Goal: Transaction & Acquisition: Purchase product/service

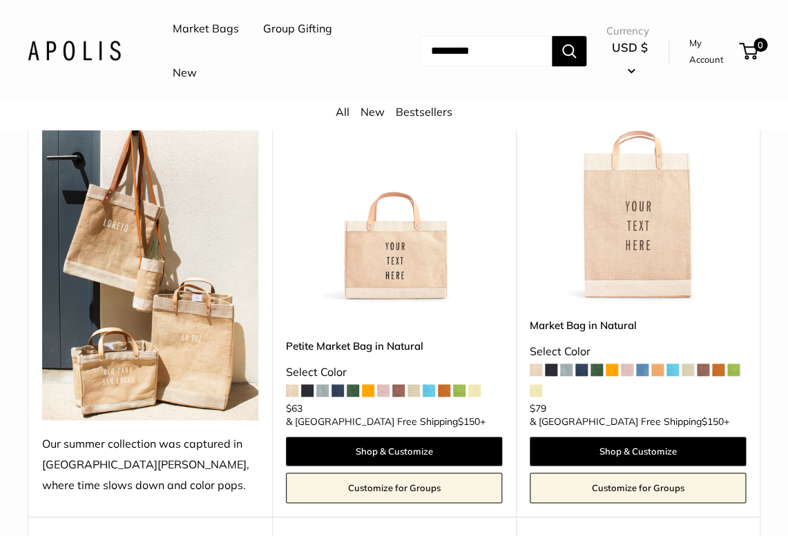
scroll to position [226, 0]
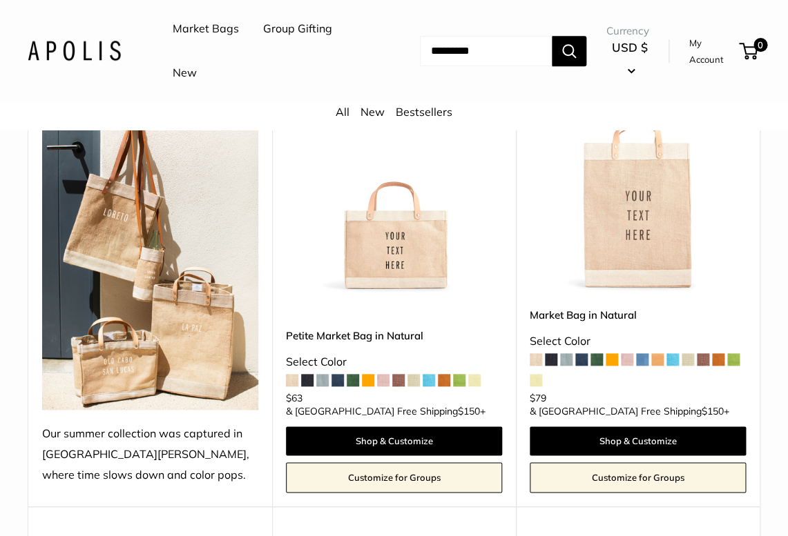
click at [586, 366] on span at bounding box center [581, 359] width 12 height 12
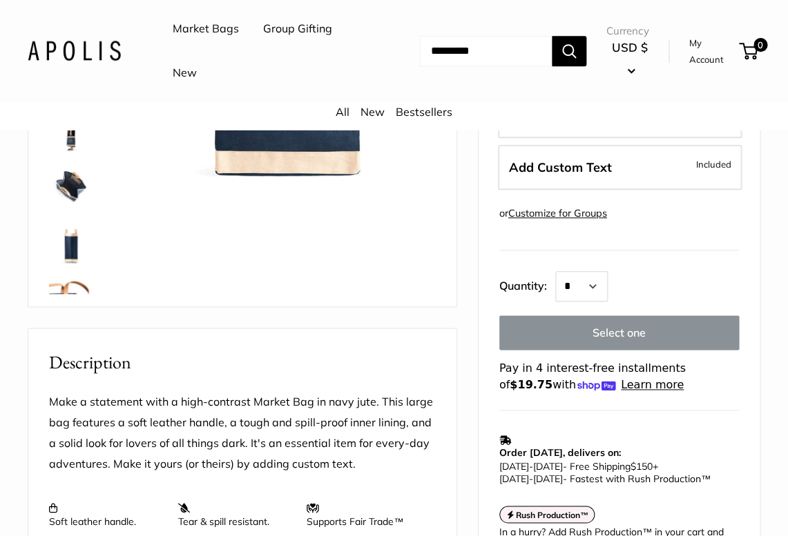
scroll to position [310, 0]
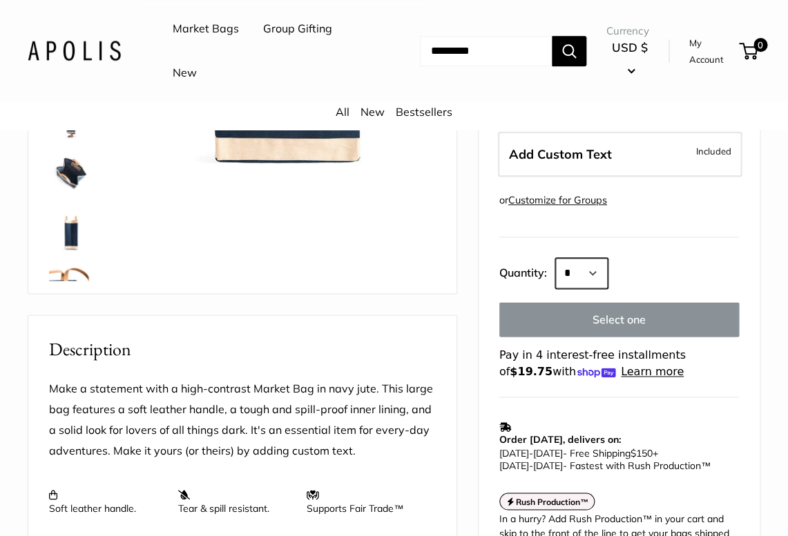
click at [555, 258] on select "* * * * * * * * * *** *** *** *** *** *** *** *** *** *** *** *** *** *** *** *…" at bounding box center [581, 273] width 52 height 30
select select "*"
click option "*" at bounding box center [0, 0] width 0 height 0
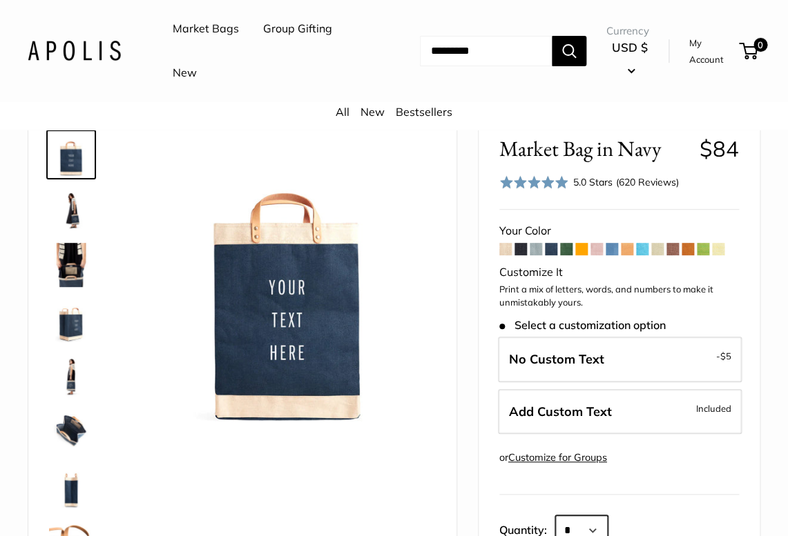
scroll to position [55, 0]
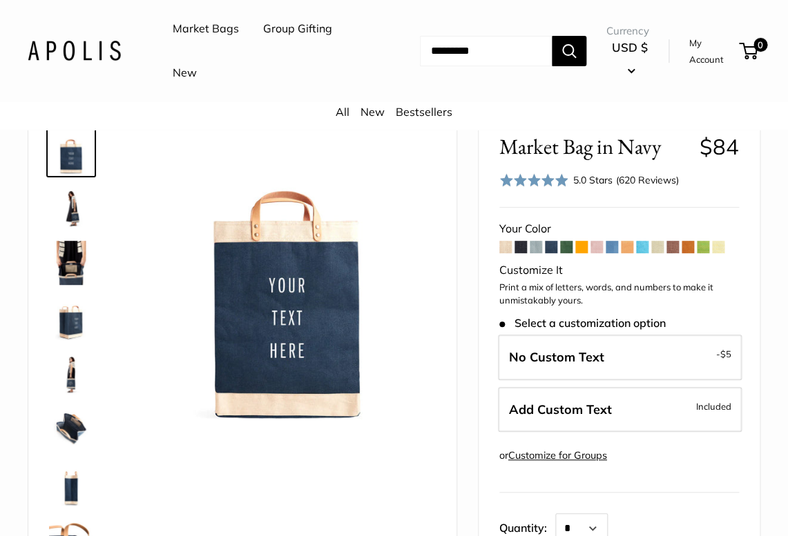
click at [567, 249] on span at bounding box center [566, 247] width 12 height 12
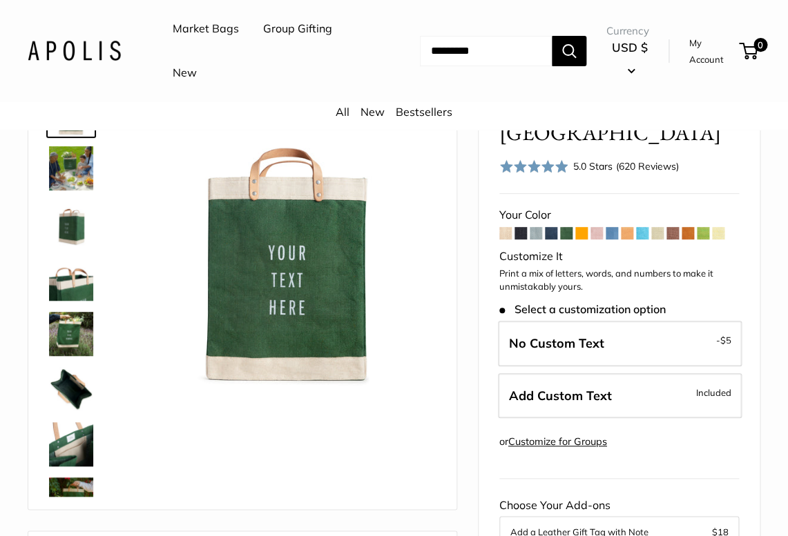
scroll to position [97, 0]
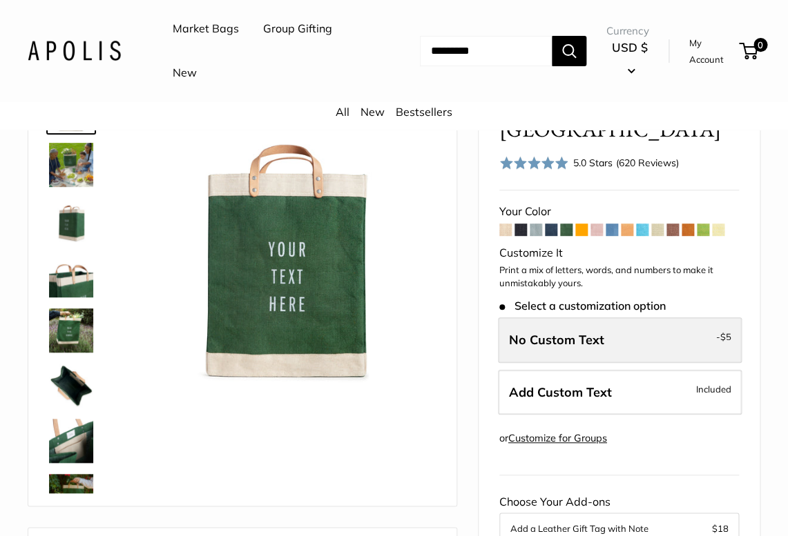
click at [581, 343] on span "No Custom Text" at bounding box center [556, 340] width 95 height 16
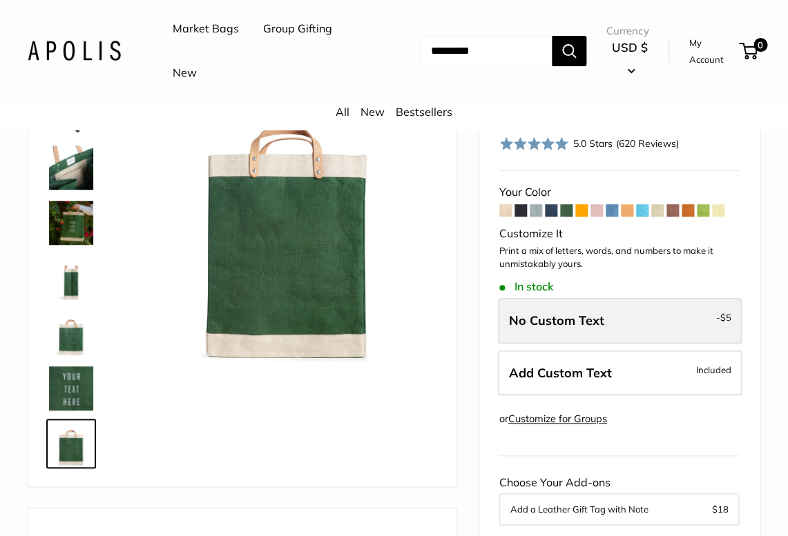
scroll to position [121, 0]
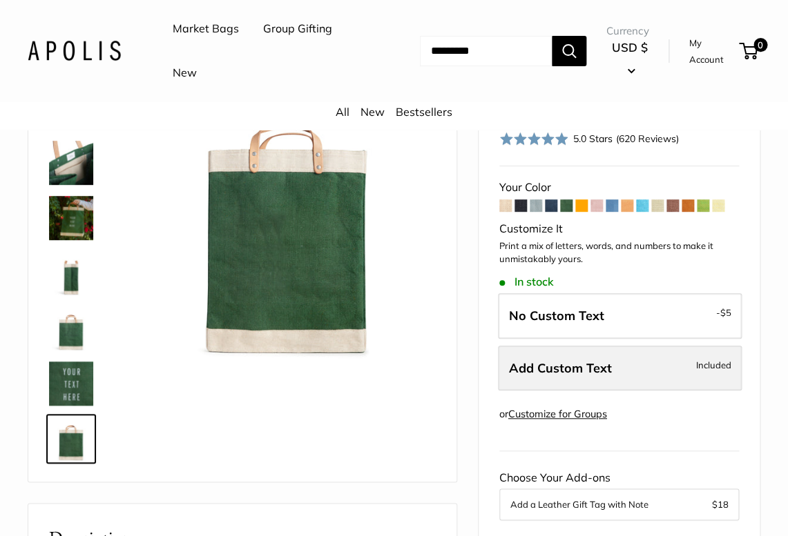
click at [540, 364] on span "Add Custom Text" at bounding box center [560, 368] width 103 height 16
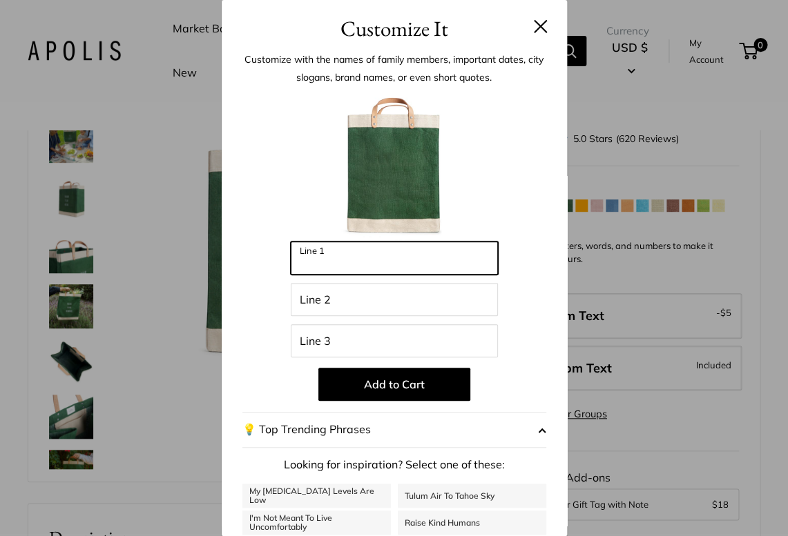
click at [363, 267] on input "Line 1" at bounding box center [394, 258] width 207 height 33
type input "**"
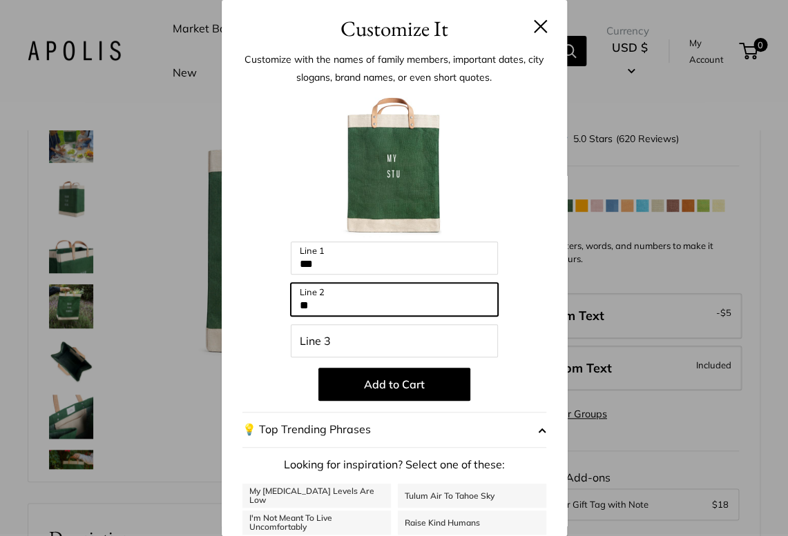
type input "*"
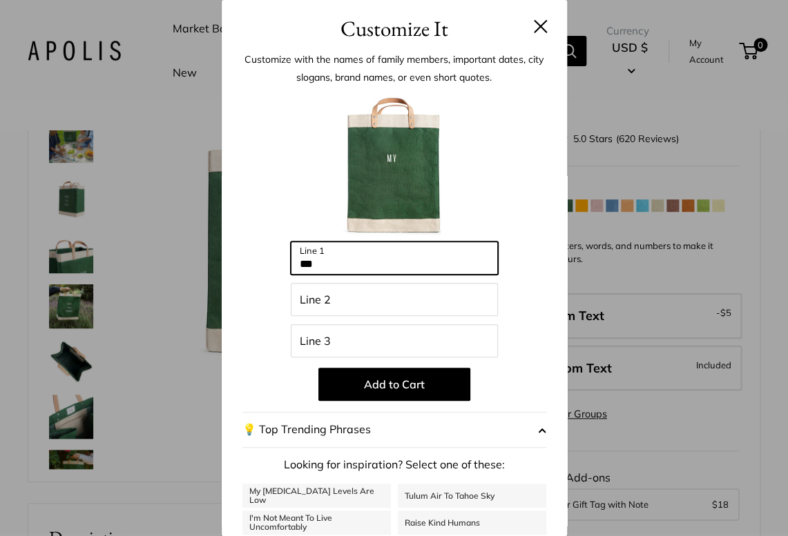
click at [373, 261] on input "**" at bounding box center [394, 258] width 207 height 33
type input "*"
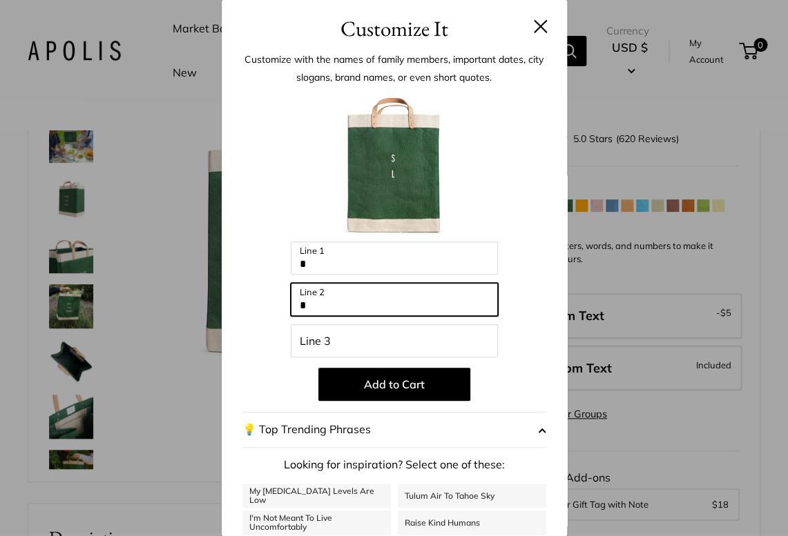
type input "*"
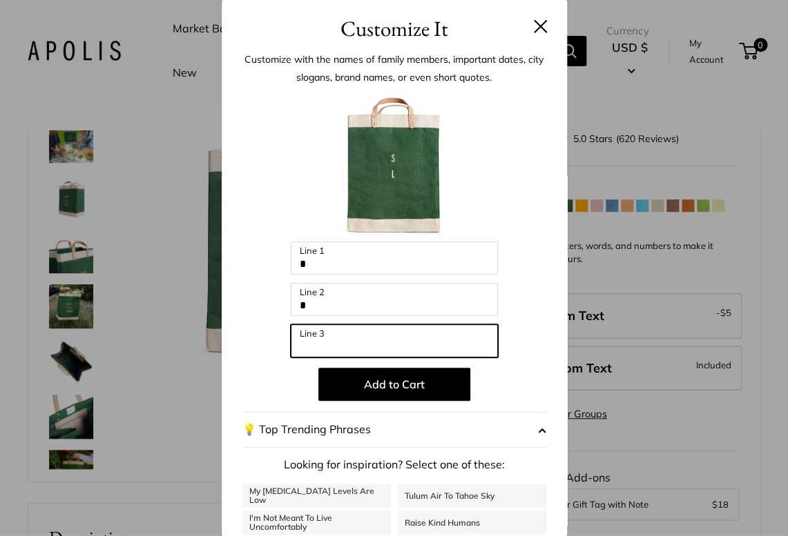
type input "*"
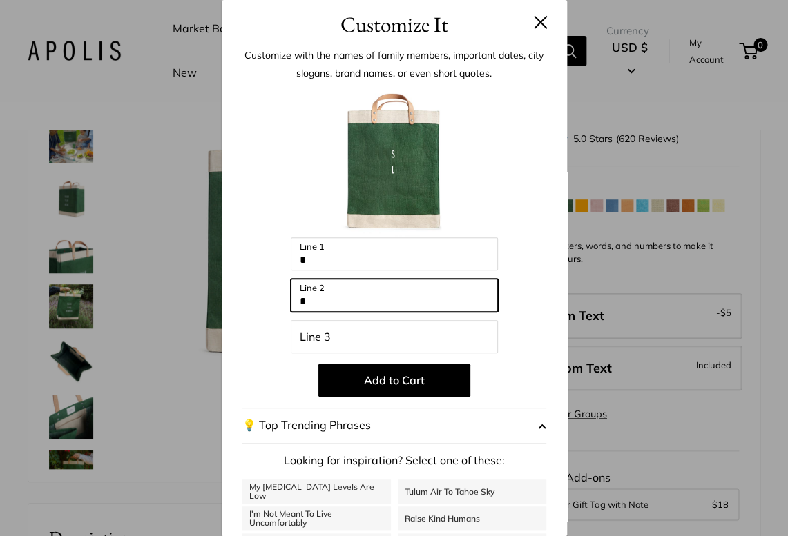
click at [320, 294] on input "*" at bounding box center [394, 295] width 207 height 33
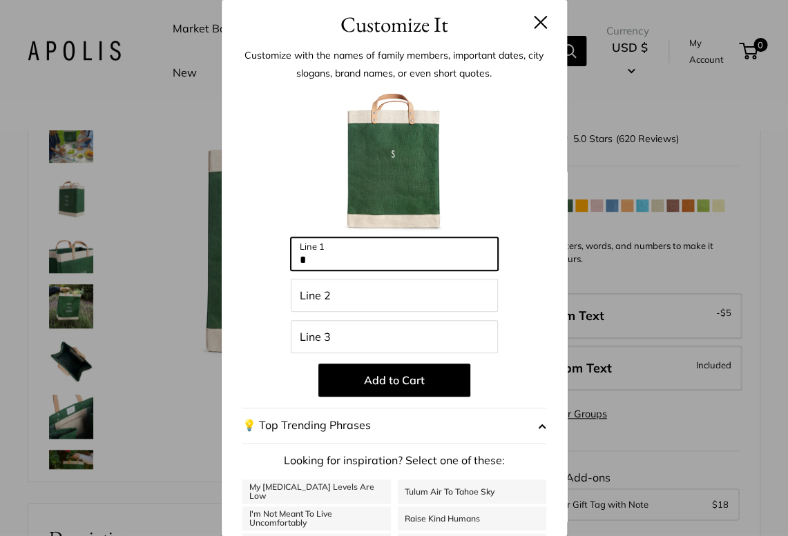
click at [312, 261] on input "*" at bounding box center [394, 253] width 207 height 33
type input "*"
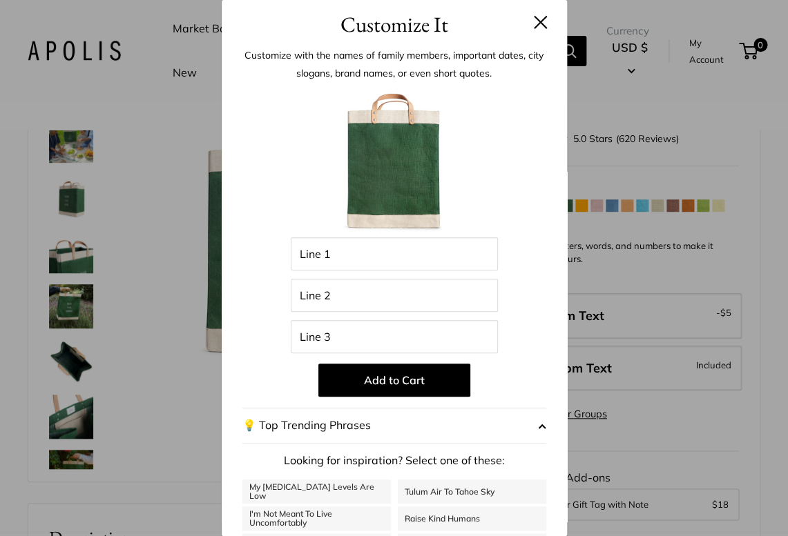
click at [739, 149] on div "Customize It Customize with the names of family members, important dates, city …" at bounding box center [394, 268] width 788 height 536
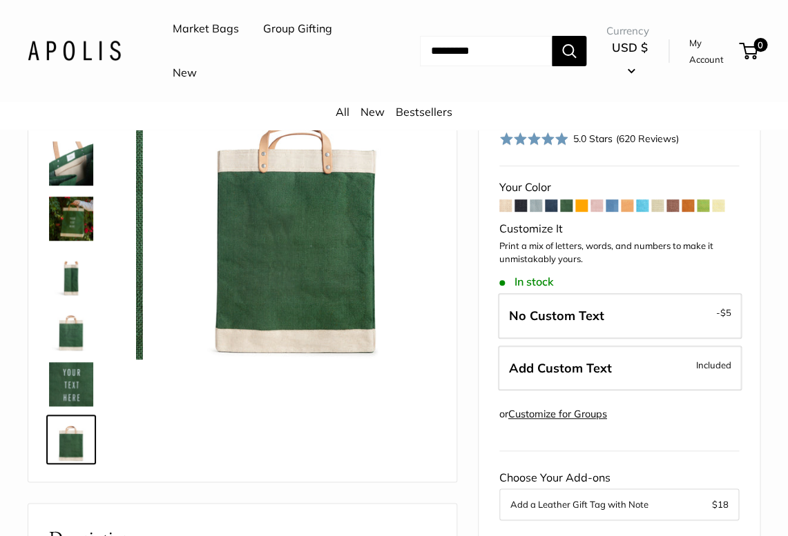
scroll to position [254, 0]
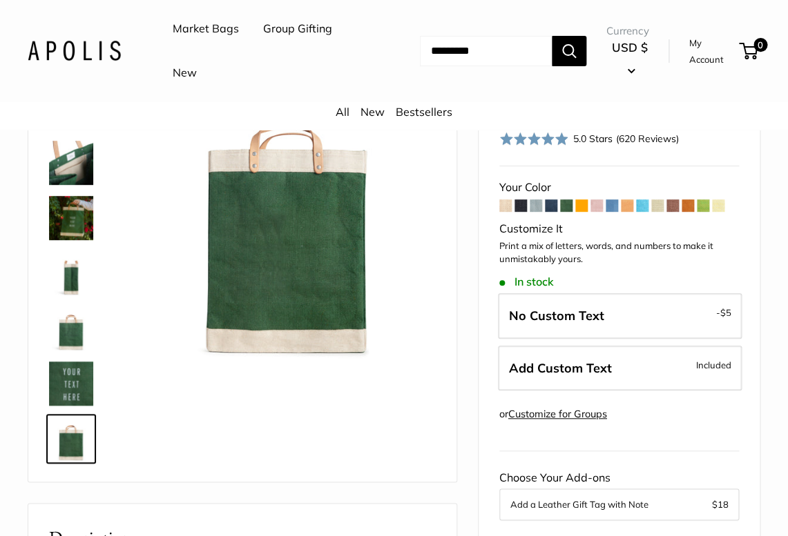
click at [614, 204] on span at bounding box center [611, 206] width 12 height 12
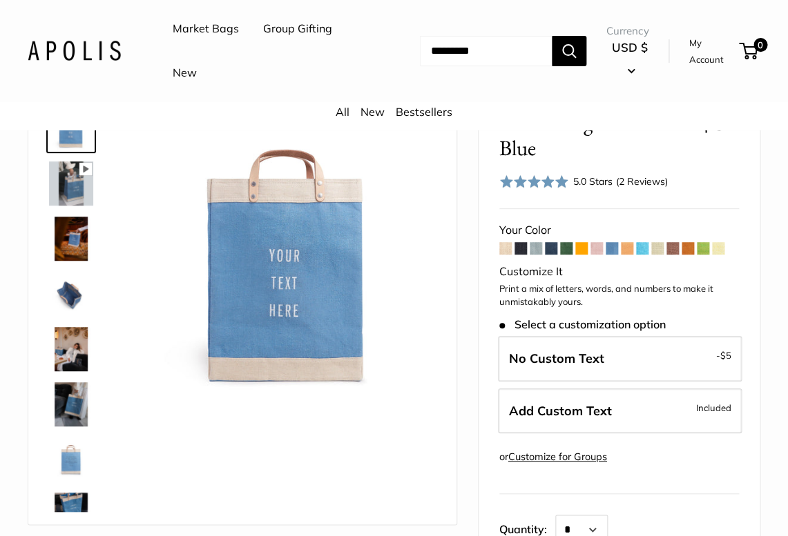
scroll to position [84, 0]
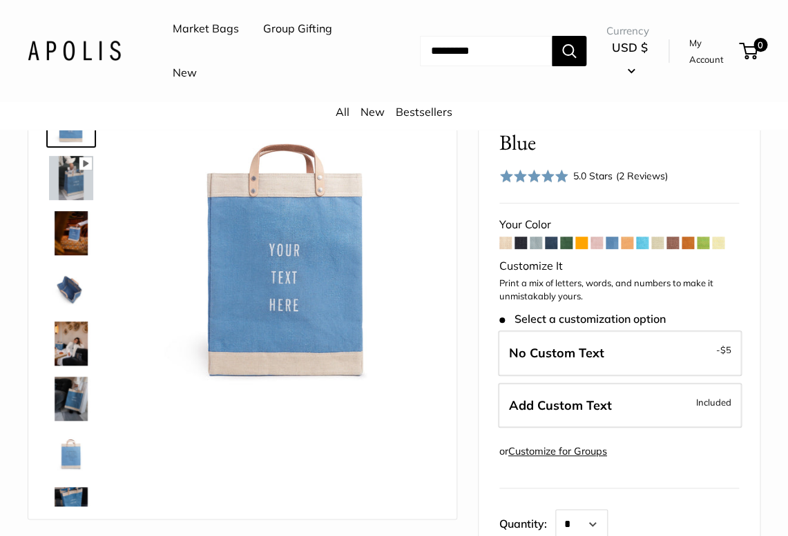
click at [553, 240] on span at bounding box center [551, 243] width 12 height 12
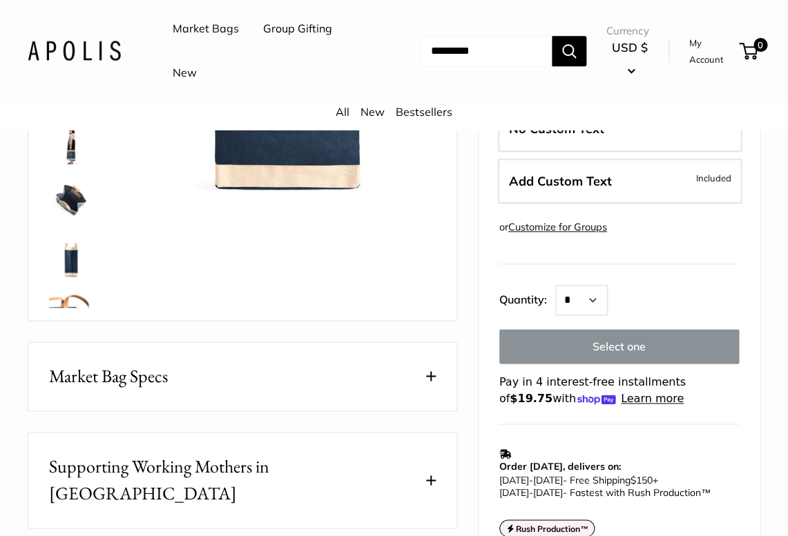
scroll to position [284, 0]
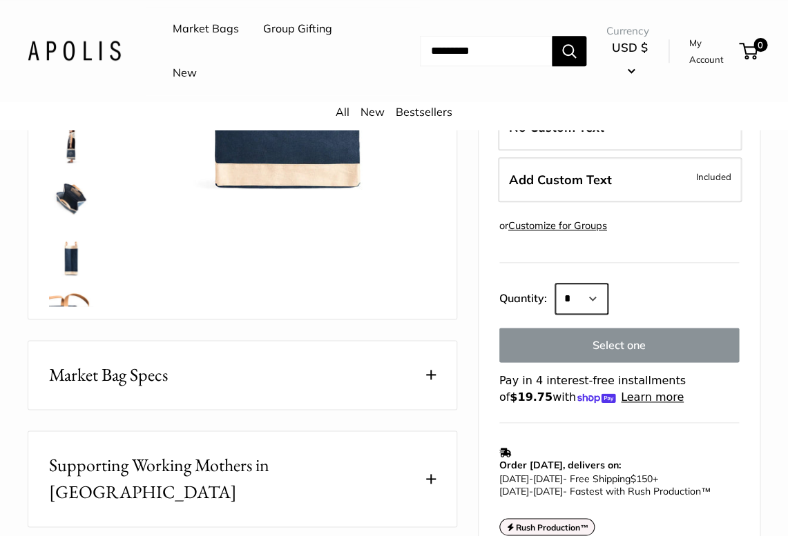
click at [555, 284] on select "* * * * * * * * * *** *** *** *** *** *** *** *** *** *** *** *** *** *** *** *…" at bounding box center [581, 299] width 52 height 30
select select "*"
click option "*" at bounding box center [0, 0] width 0 height 0
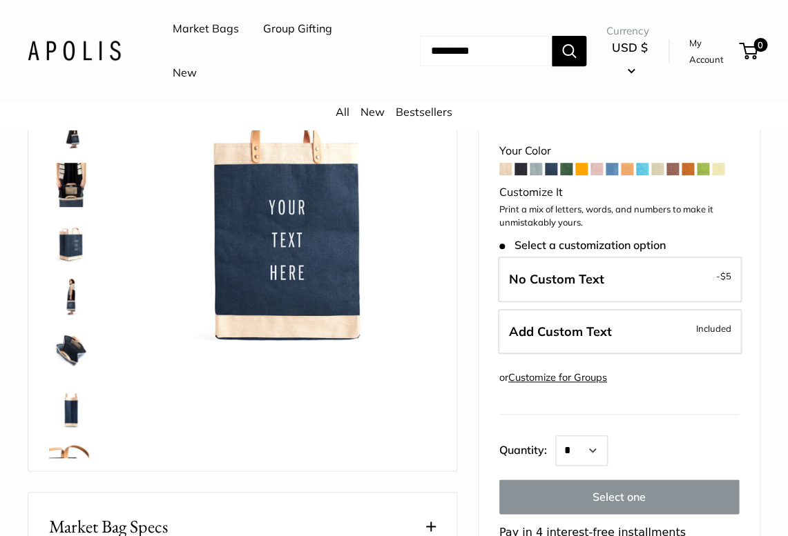
scroll to position [142, 0]
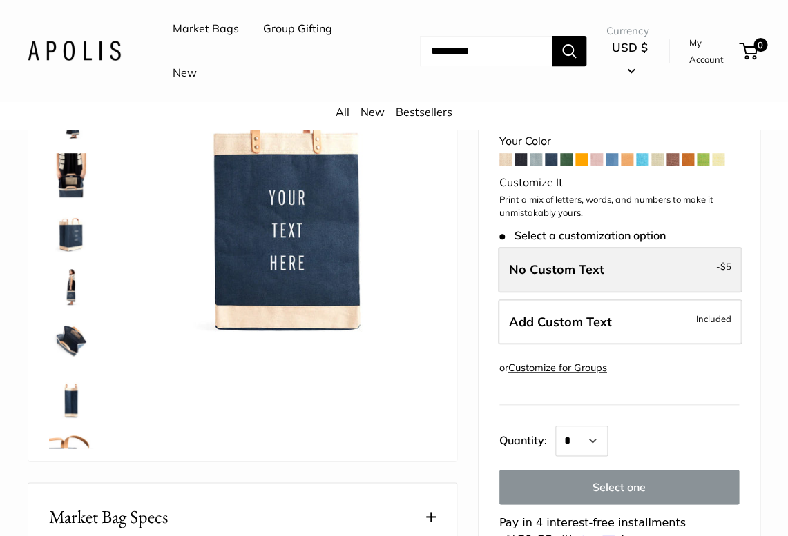
click at [587, 260] on label "No Custom Text - $5" at bounding box center [620, 270] width 244 height 46
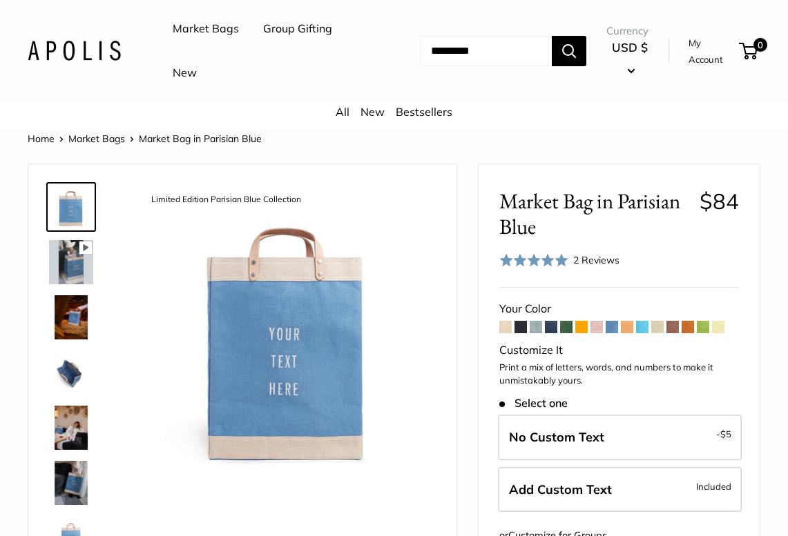
scroll to position [84, 0]
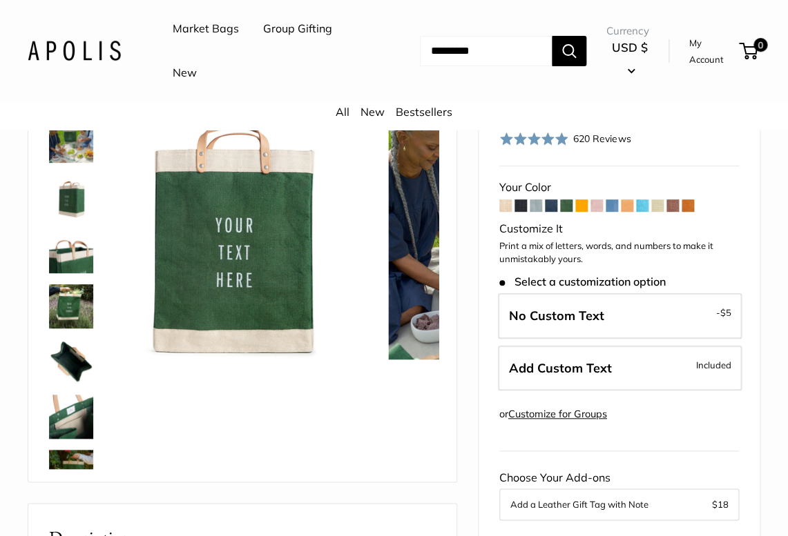
scroll to position [4, 0]
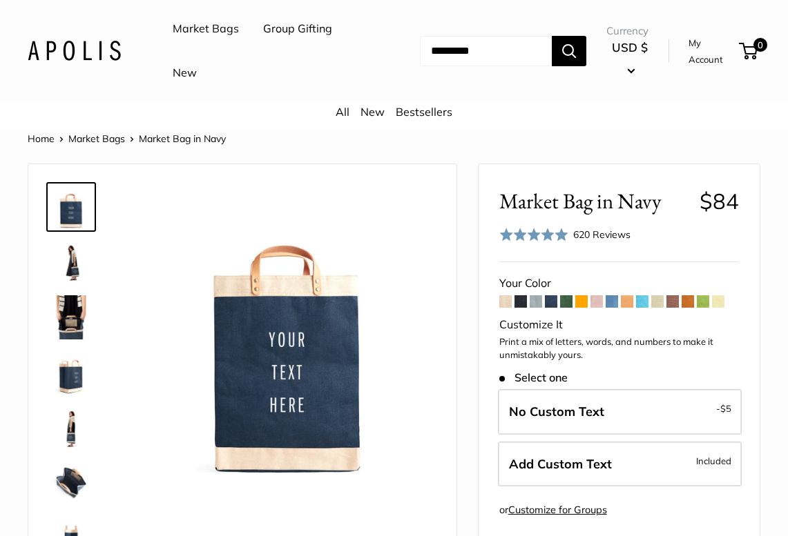
select select "*"
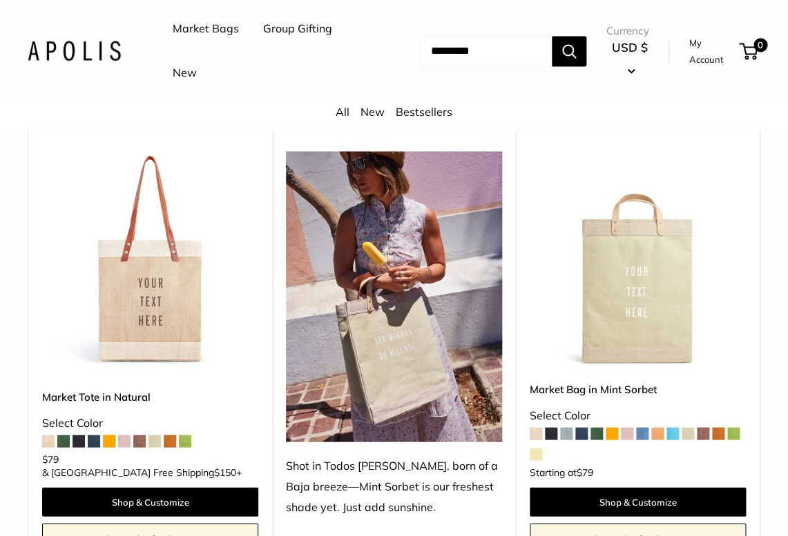
scroll to position [621, 0]
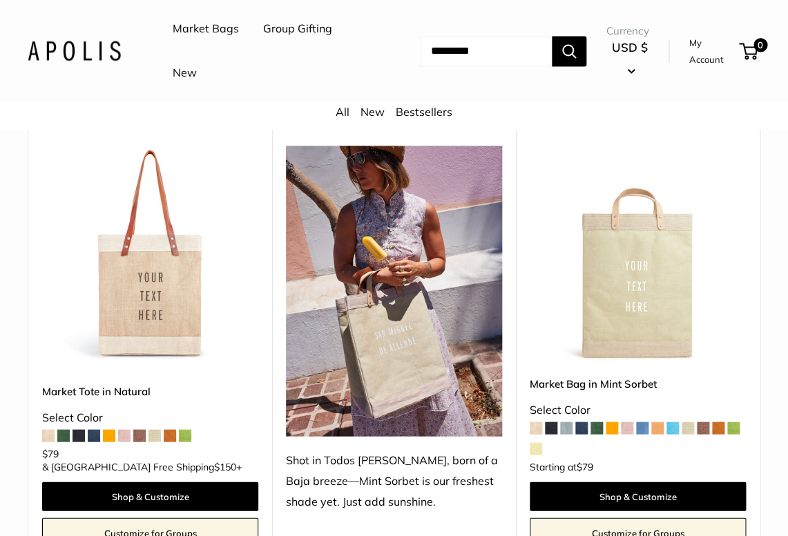
click at [582, 424] on span at bounding box center [581, 428] width 12 height 12
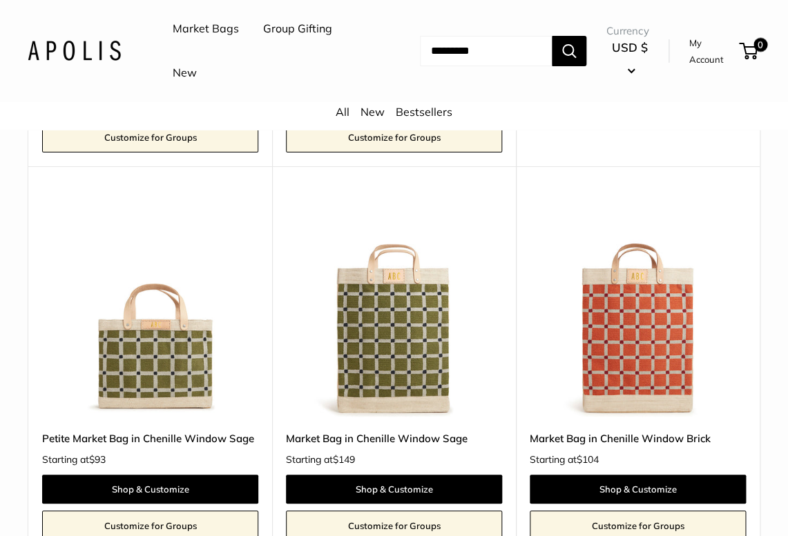
scroll to position [1453, 0]
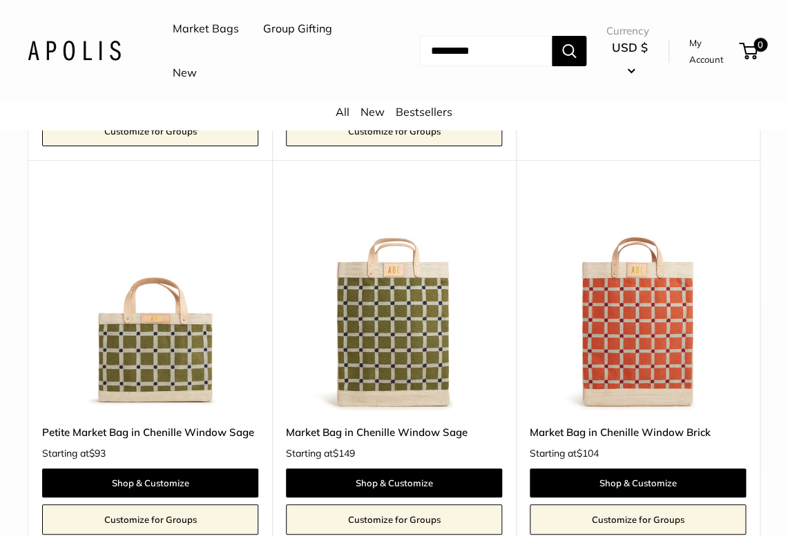
click at [0, 0] on img at bounding box center [0, 0] width 0 height 0
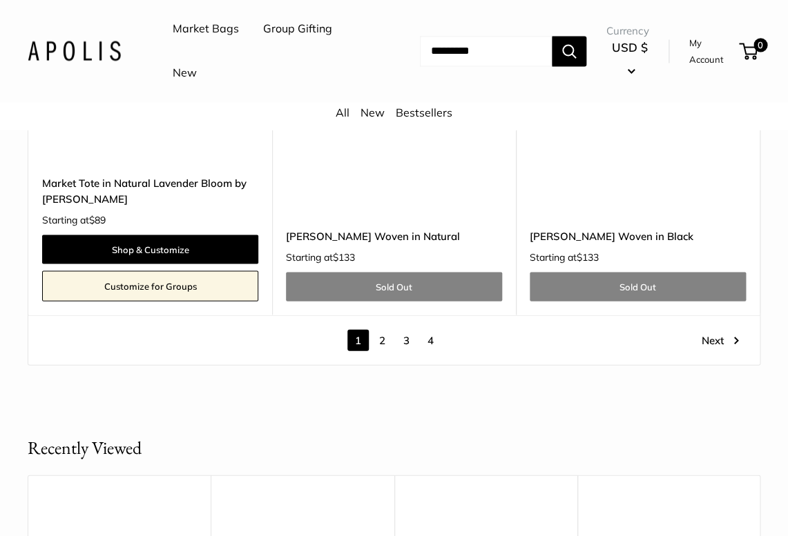
scroll to position [6999, 0]
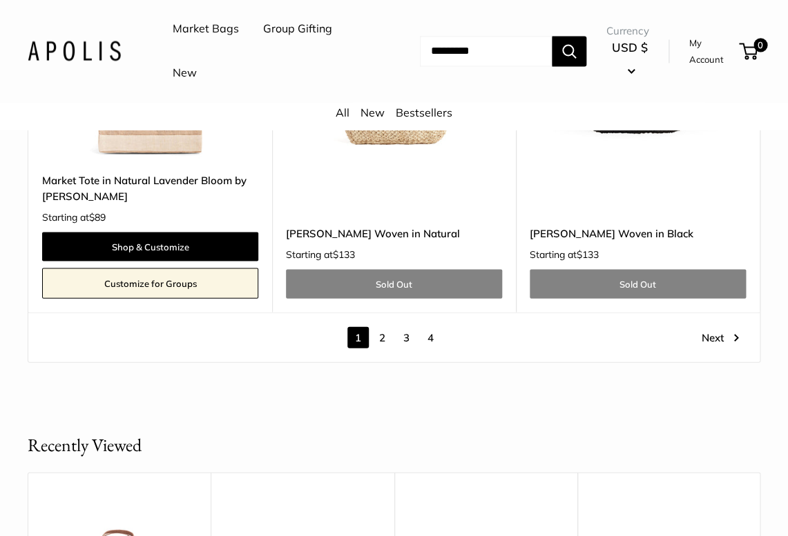
click at [382, 333] on link "2" at bounding box center [381, 337] width 21 height 21
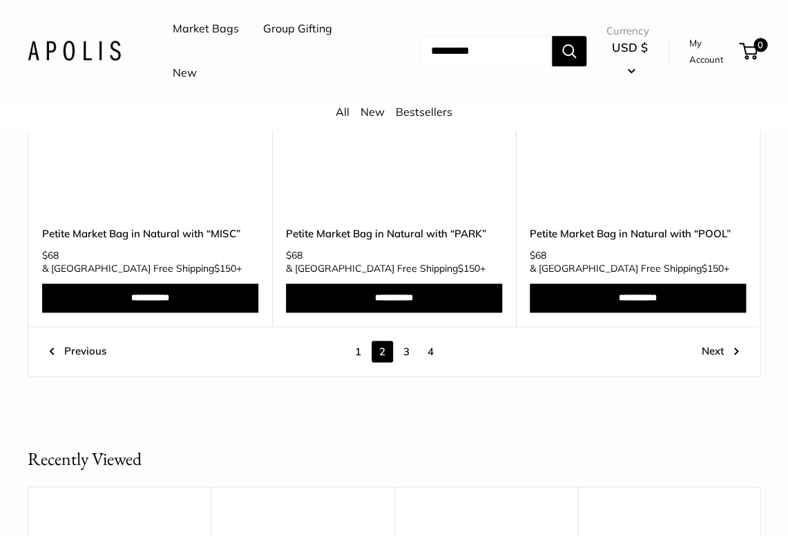
scroll to position [6505, 0]
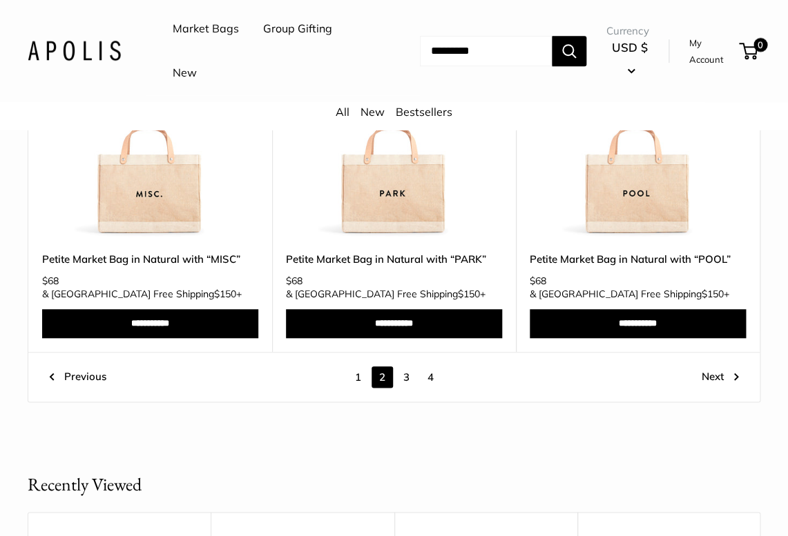
click at [408, 367] on link "3" at bounding box center [406, 377] width 21 height 21
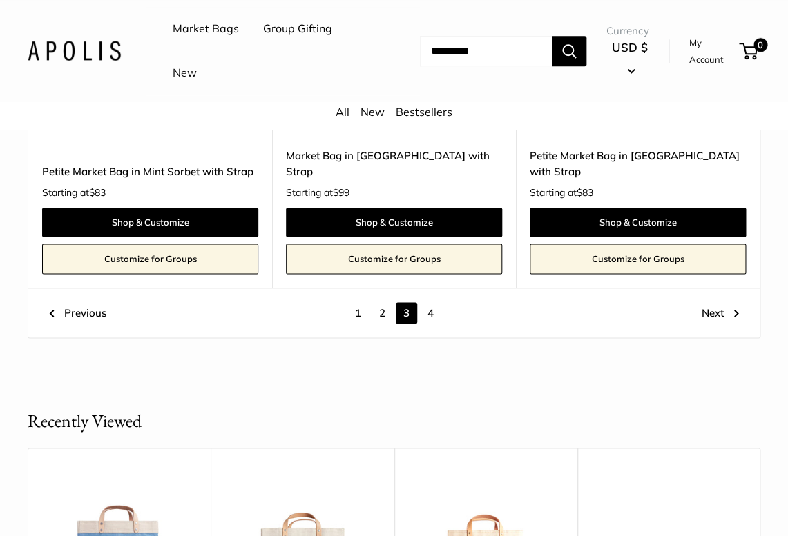
scroll to position [6698, 0]
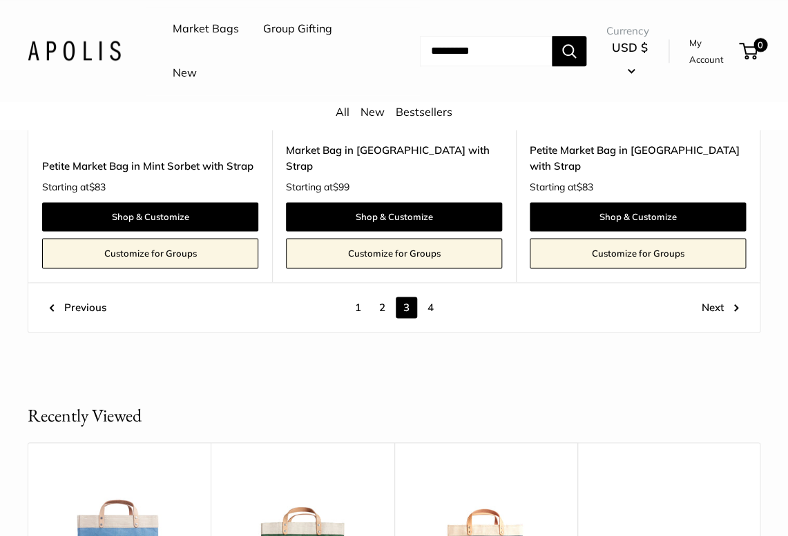
click at [427, 297] on link "4" at bounding box center [430, 307] width 21 height 21
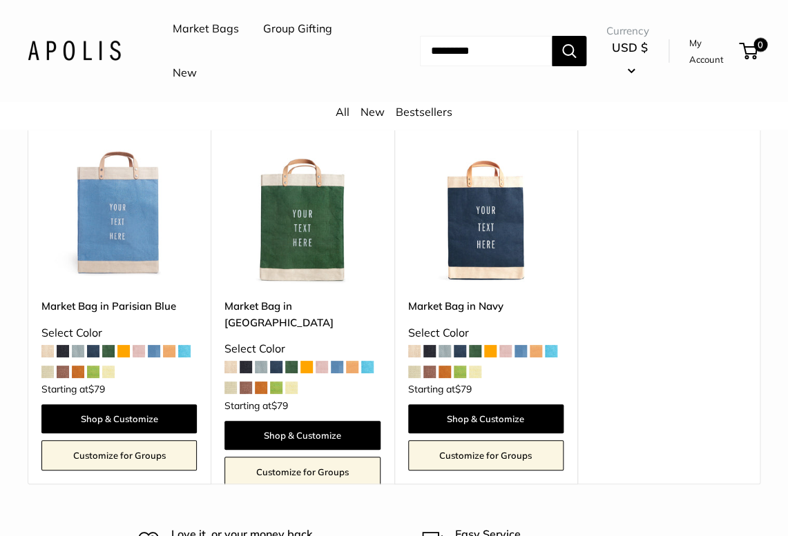
scroll to position [4562, 0]
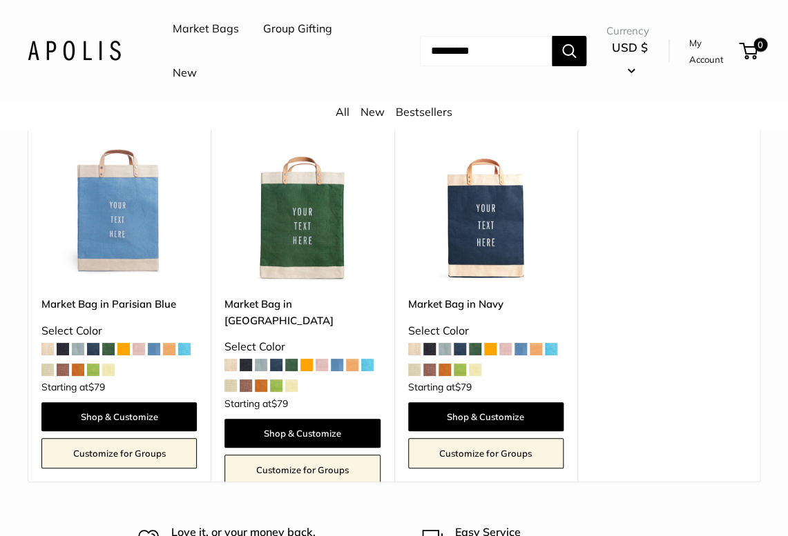
click at [0, 0] on img at bounding box center [0, 0] width 0 height 0
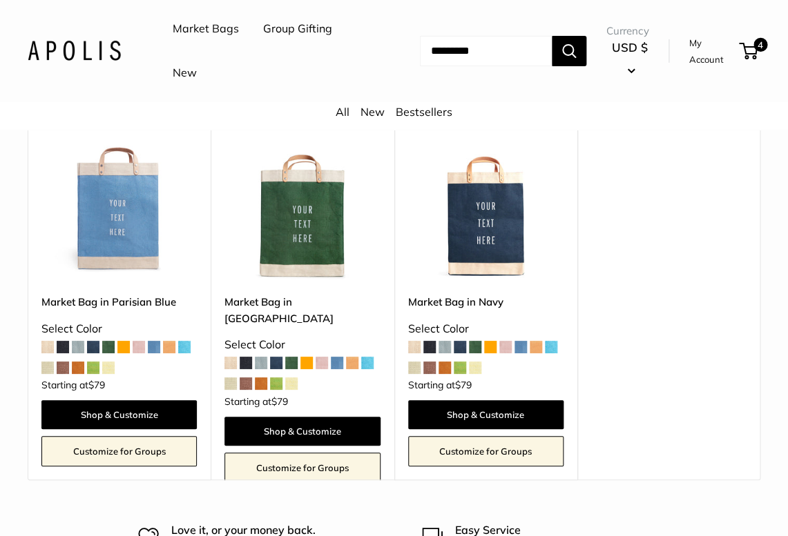
click at [428, 350] on span at bounding box center [429, 347] width 12 height 12
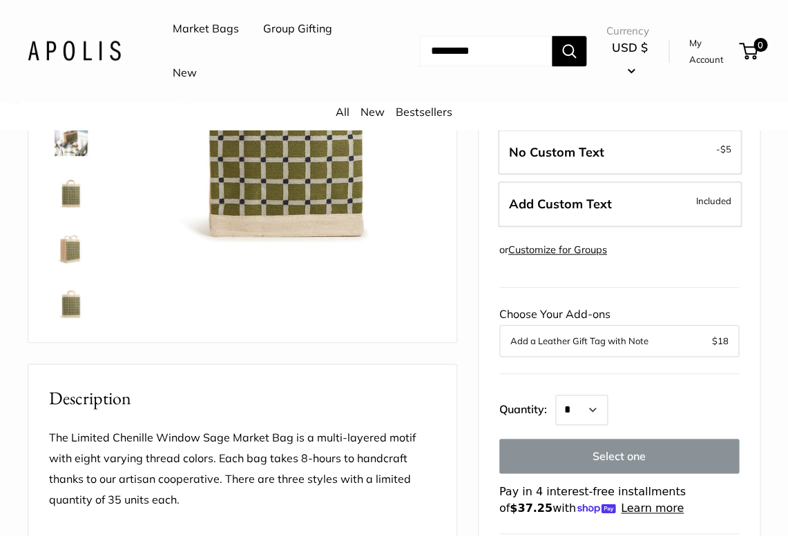
scroll to position [247, 0]
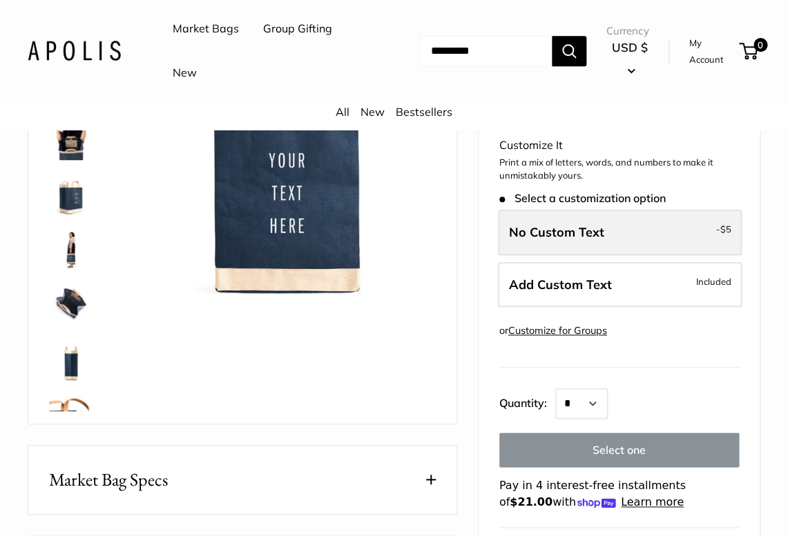
scroll to position [183, 0]
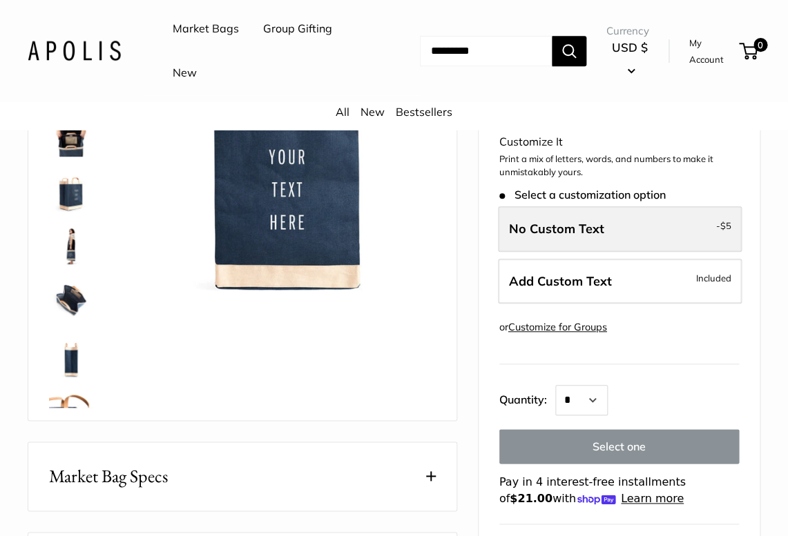
click at [543, 230] on span "No Custom Text" at bounding box center [556, 229] width 95 height 16
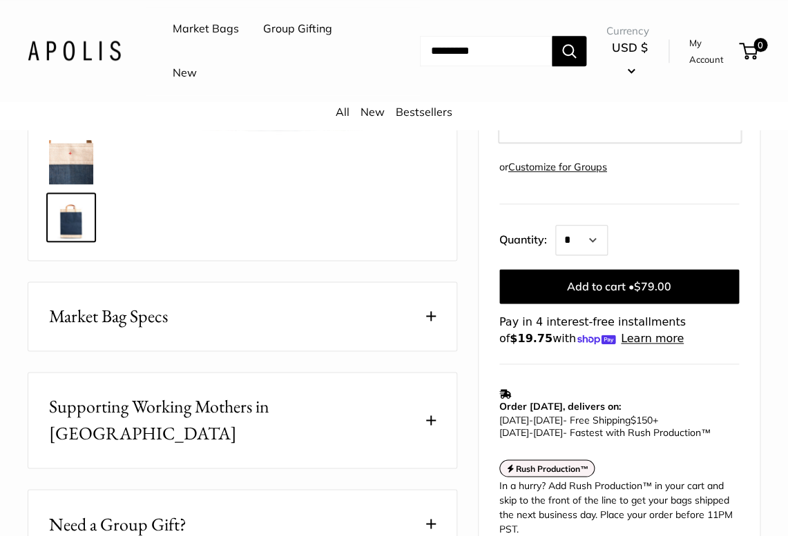
scroll to position [353, 0]
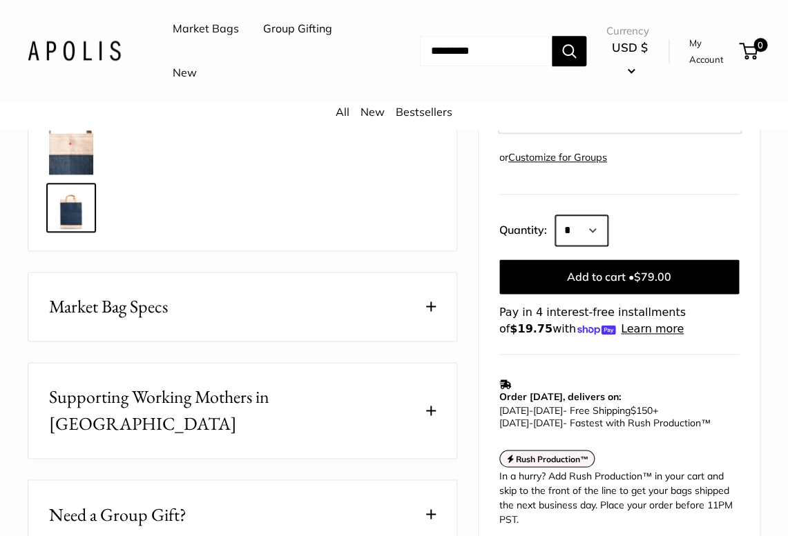
click at [555, 215] on select "* * * * * * * * * *** *** *** *** *** *** *** *** *** *** *** *** *** *** *** *…" at bounding box center [581, 230] width 52 height 30
select select "*"
click option "*" at bounding box center [0, 0] width 0 height 0
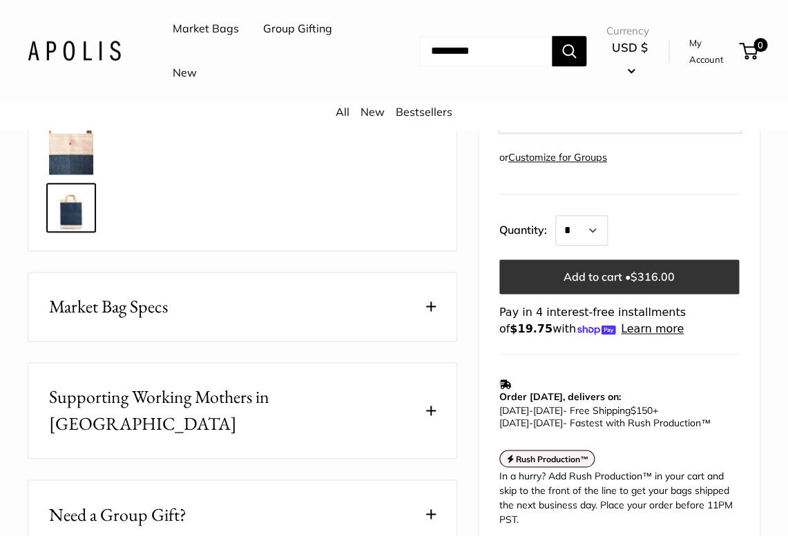
click at [618, 276] on button "Add to cart • $316.00" at bounding box center [619, 277] width 240 height 35
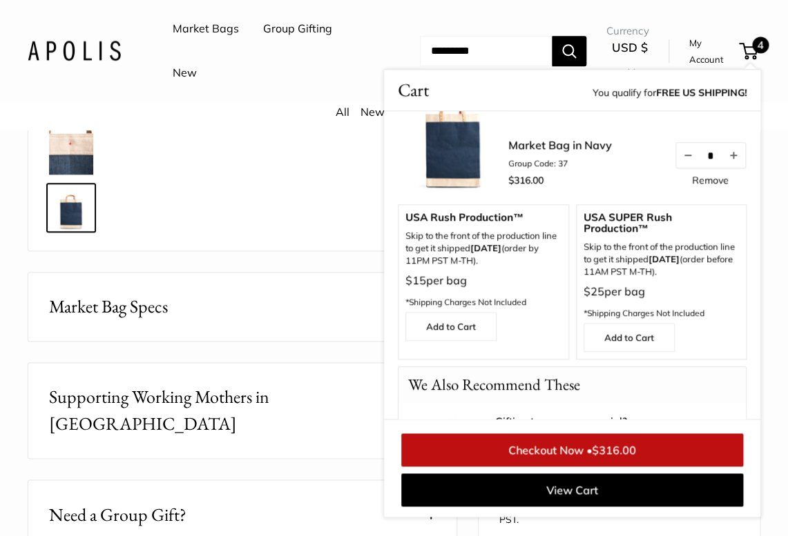
scroll to position [0, 0]
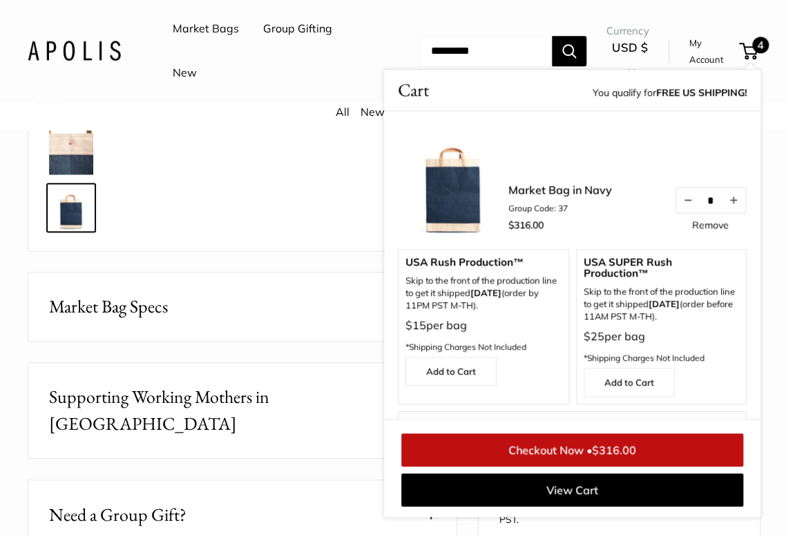
click at [342, 219] on div at bounding box center [242, 30] width 393 height 411
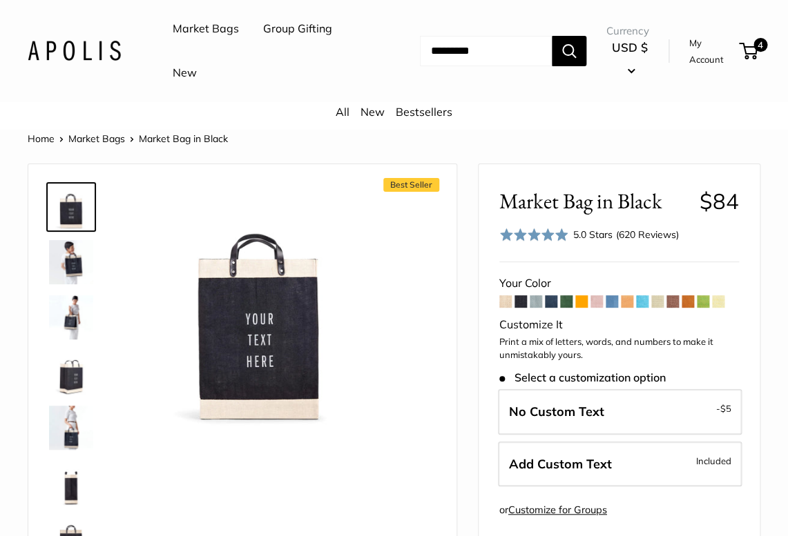
click at [537, 303] on span at bounding box center [535, 301] width 12 height 12
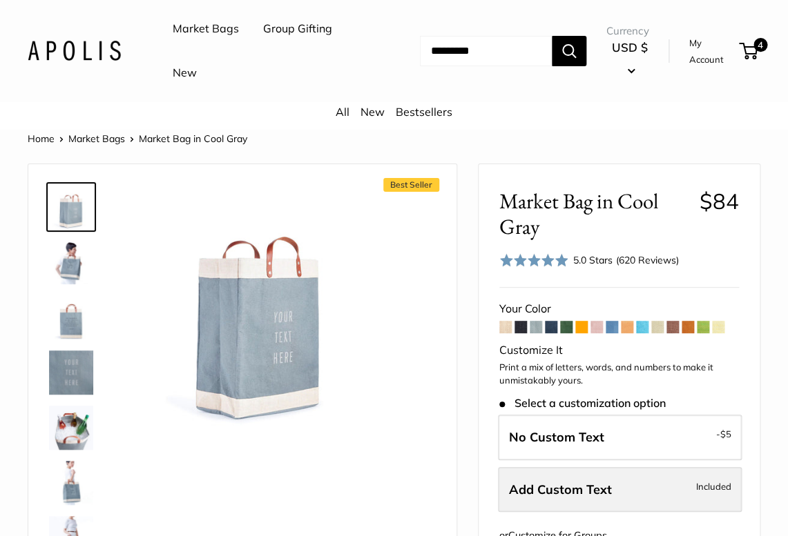
click at [561, 493] on span "Add Custom Text" at bounding box center [560, 490] width 103 height 16
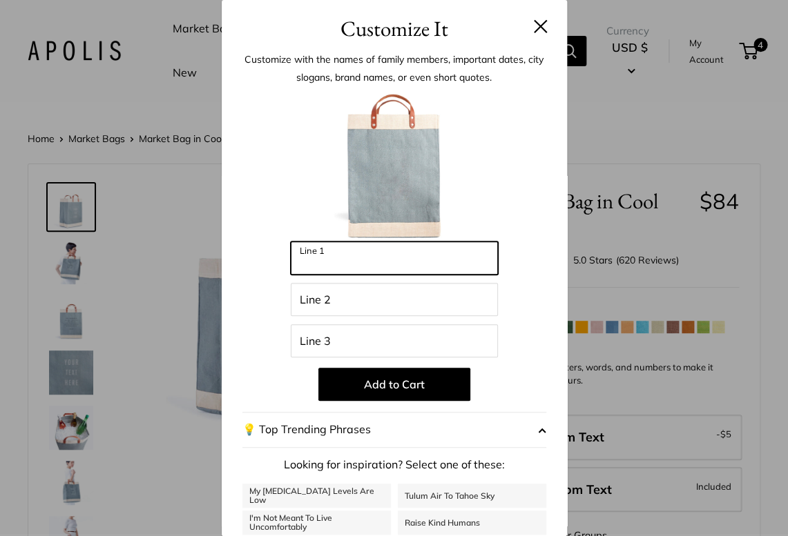
click at [331, 259] on input "Line 1" at bounding box center [394, 258] width 207 height 33
type input "******"
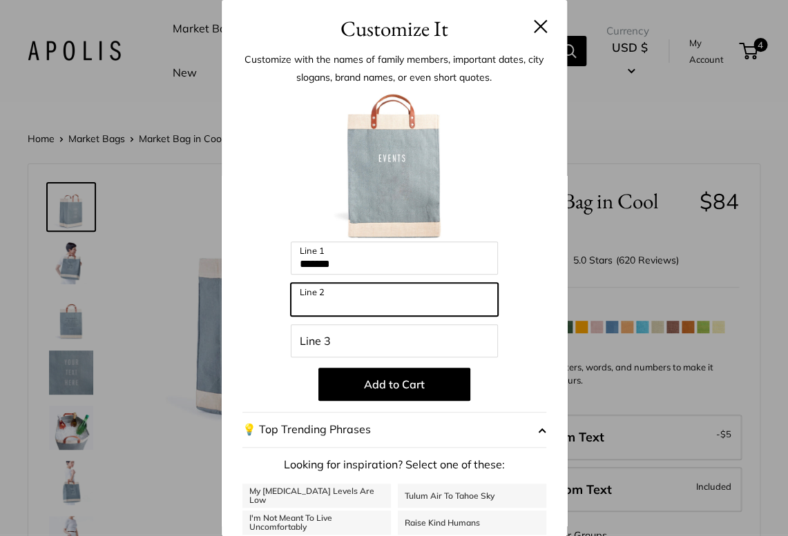
click at [333, 304] on input "Line 2" at bounding box center [394, 299] width 207 height 33
type input "**********"
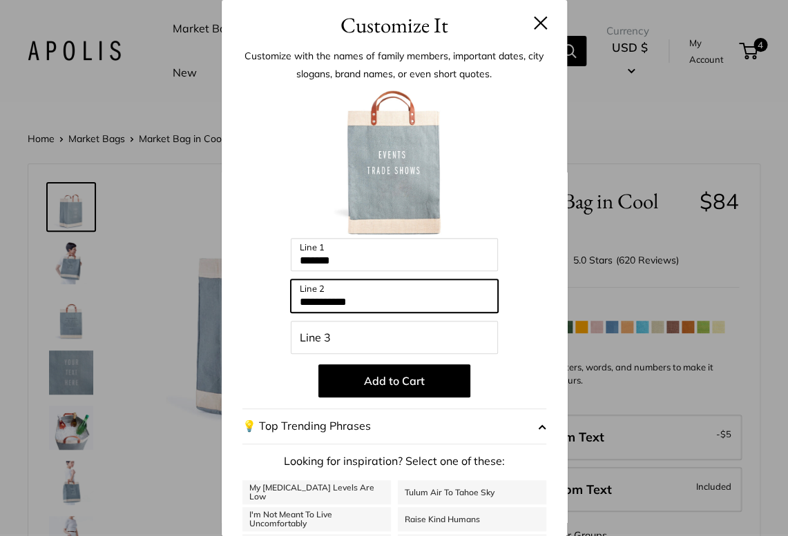
drag, startPoint x: 395, startPoint y: 307, endPoint x: 275, endPoint y: 302, distance: 120.2
click at [291, 302] on input "**********" at bounding box center [394, 296] width 207 height 33
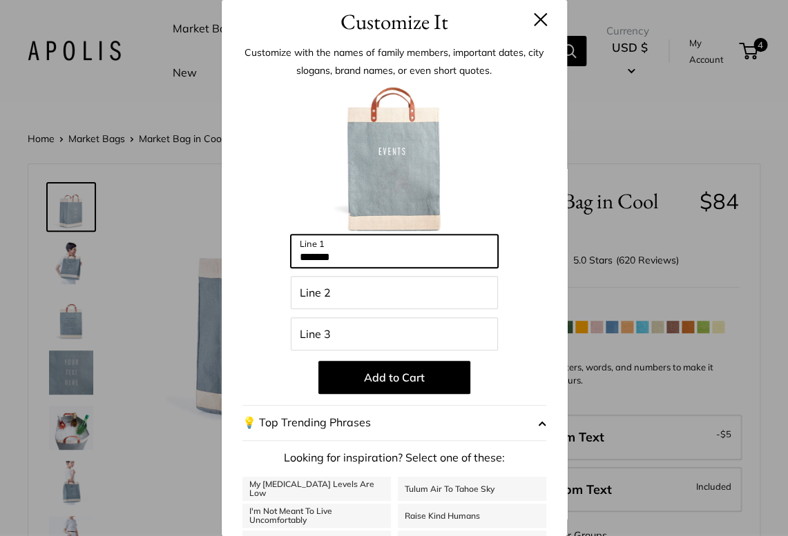
scroll to position [2, 0]
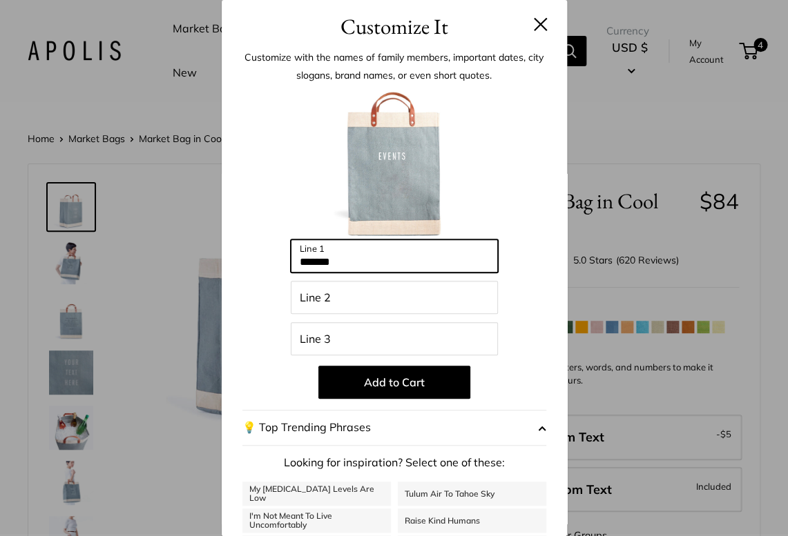
drag, startPoint x: 347, startPoint y: 266, endPoint x: 287, endPoint y: 266, distance: 60.1
click at [291, 266] on input "******" at bounding box center [394, 256] width 207 height 33
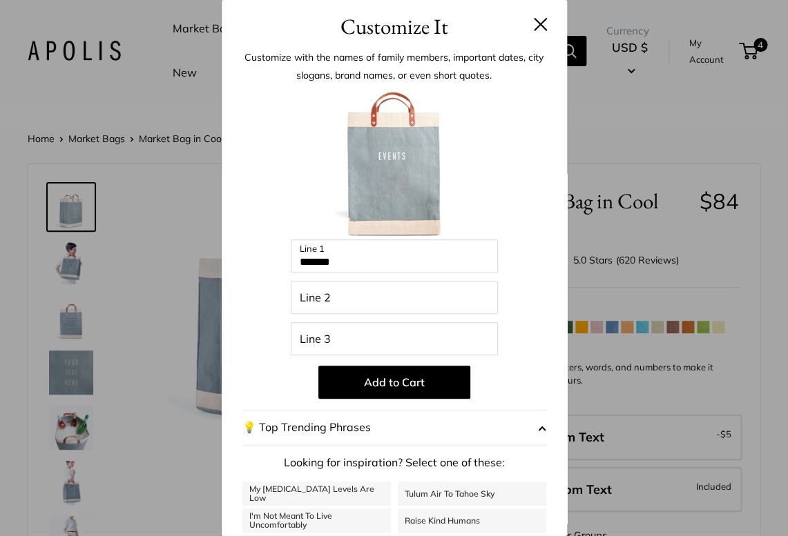
scroll to position [0, 0]
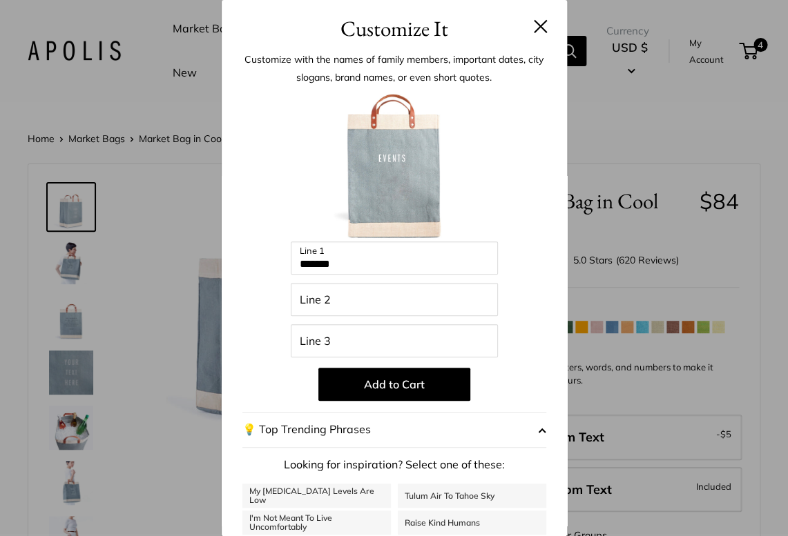
click at [287, 265] on div "Enter 42 letters ****** Line 1 Line 2 Line 3 Add to Cart 💡 Top Trending Phrases…" at bounding box center [394, 371] width 304 height 563
click at [313, 263] on input "******" at bounding box center [394, 258] width 207 height 33
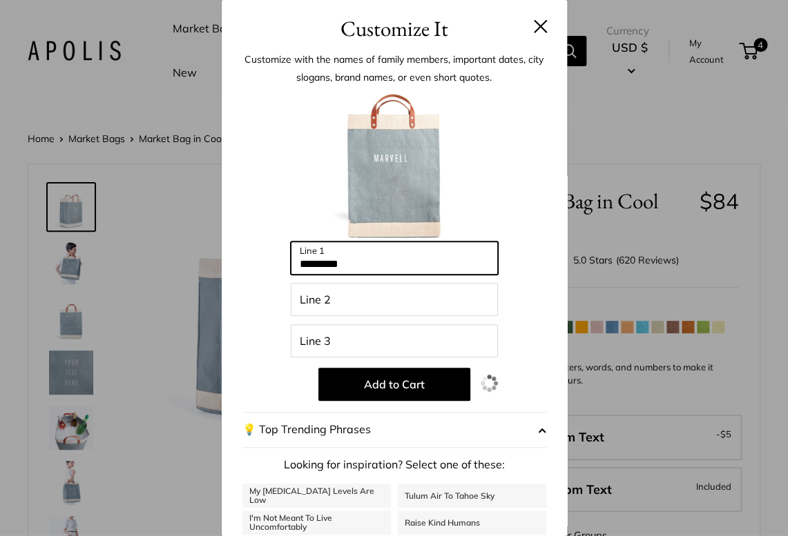
type input "*******"
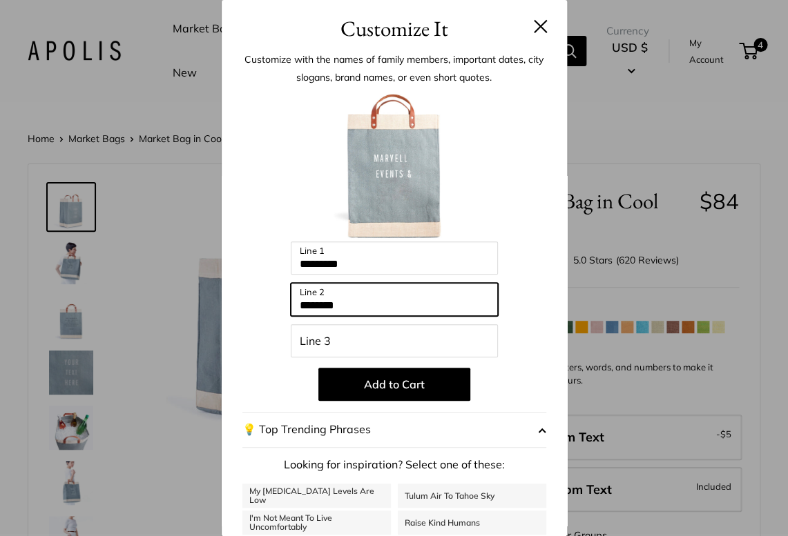
type input "********"
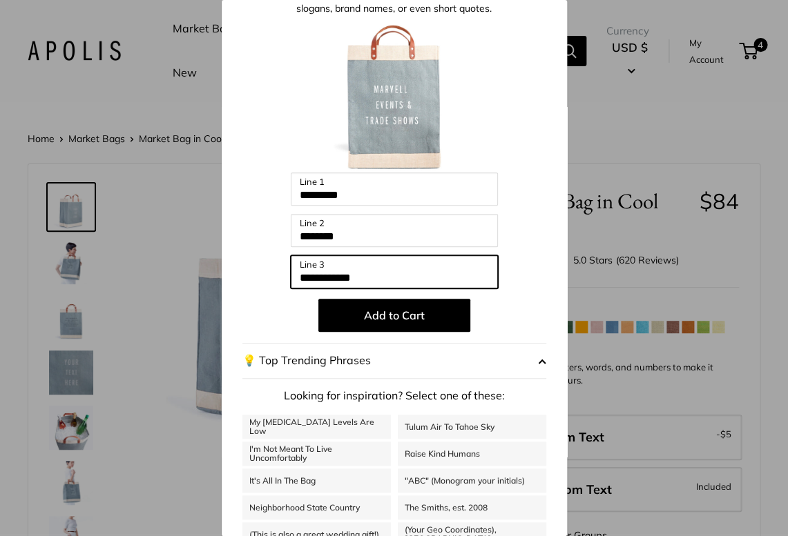
scroll to position [104, 0]
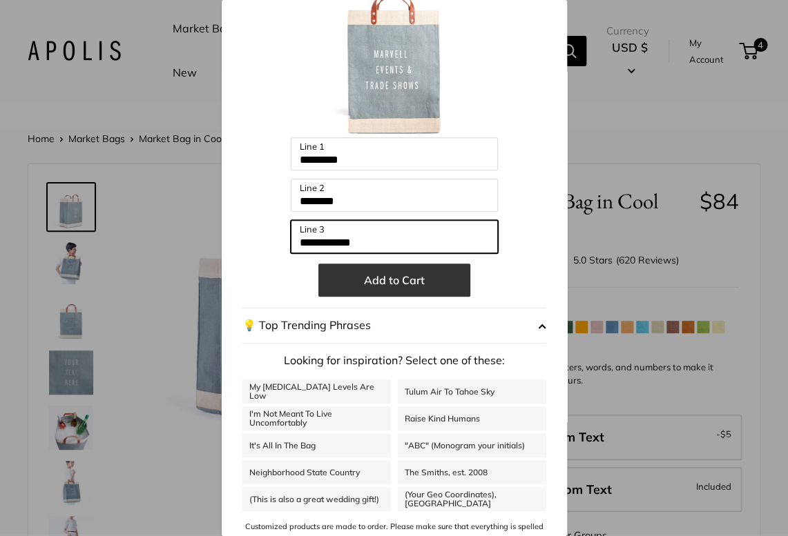
type input "**********"
click at [390, 276] on button "Add to Cart" at bounding box center [394, 280] width 152 height 33
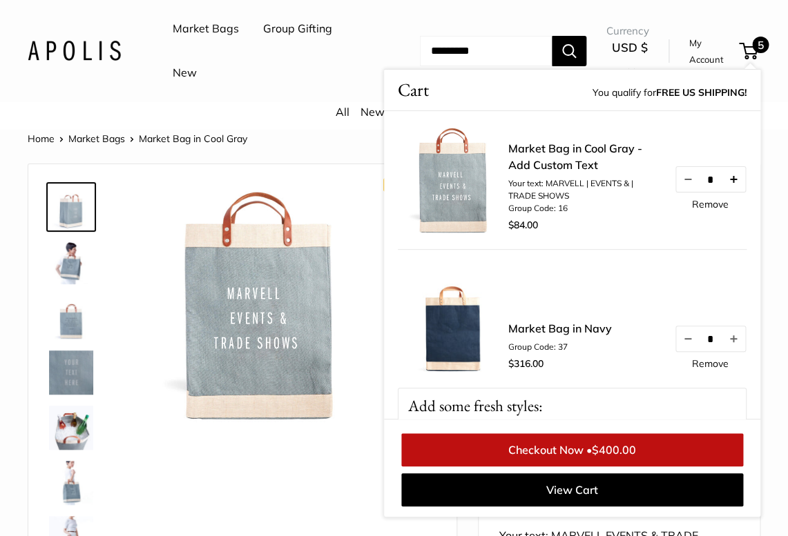
click at [741, 181] on button "Increase quantity by 1" at bounding box center [732, 179] width 23 height 25
click at [740, 182] on button "Increase quantity by 1" at bounding box center [732, 179] width 23 height 25
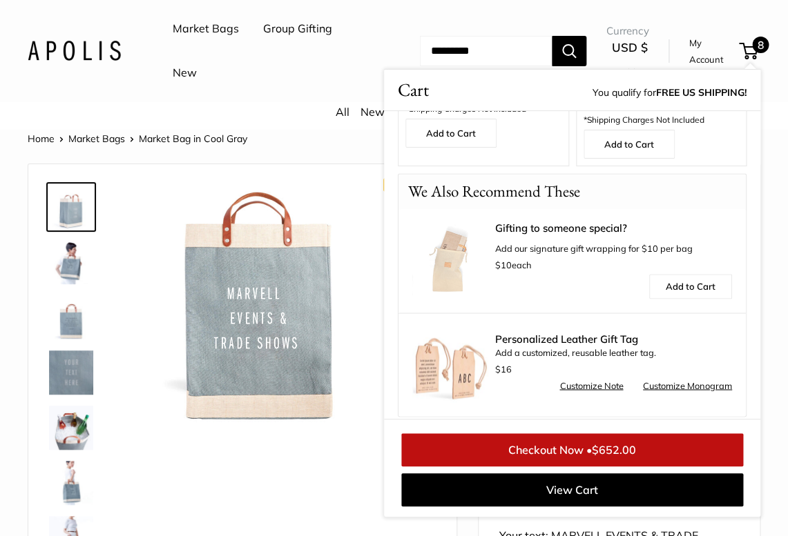
scroll to position [601, 0]
click at [550, 454] on link "Checkout Now • $652.00" at bounding box center [572, 450] width 342 height 33
